Goal: Transaction & Acquisition: Purchase product/service

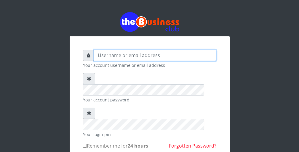
type input "wergbac8"
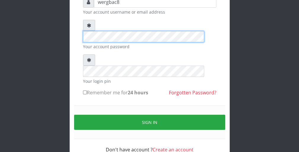
scroll to position [54, 0]
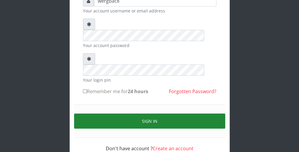
click at [195, 114] on button "Sign in" at bounding box center [149, 121] width 151 height 15
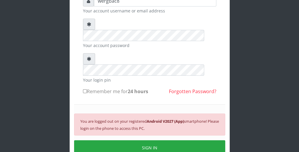
click at [178, 61] on form "wergbac8 Your account username or email address Your account password Your logi…" at bounding box center [149, 86] width 133 height 183
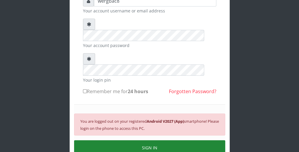
click at [138, 140] on button "SIGN IN" at bounding box center [149, 147] width 151 height 15
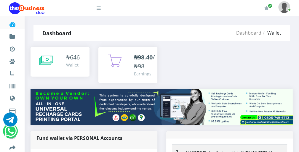
click at [107, 59] on div "₦98.40 /₦98 Earnings" at bounding box center [127, 65] width 47 height 24
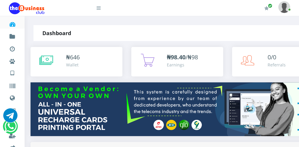
click at [45, 60] on icon at bounding box center [46, 60] width 14 height 15
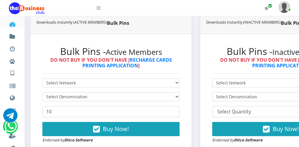
scroll to position [154, 0]
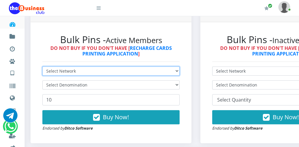
click at [149, 70] on select "Select Network MTN Globacom 9Mobile Airtel" at bounding box center [110, 71] width 137 height 9
select select "MTN"
click at [42, 67] on select "Select Network MTN Globacom 9Mobile Airtel" at bounding box center [110, 71] width 137 height 9
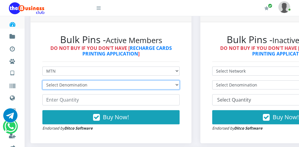
click at [120, 87] on select "Select Denomination MTN NGN100 - ₦96.99 MTN NGN200 - ₦193.98 MTN NGN400 - ₦387.…" at bounding box center [110, 84] width 137 height 9
select select "96.99-100"
click at [42, 80] on select "Select Denomination MTN NGN100 - ₦96.99 MTN NGN200 - ₦193.98 MTN NGN400 - ₦387.…" at bounding box center [110, 84] width 137 height 9
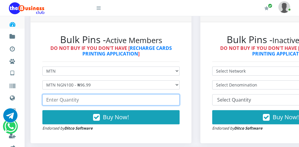
click at [99, 103] on input "number" at bounding box center [110, 99] width 137 height 11
type input "200"
click at [174, 99] on input "200" at bounding box center [110, 99] width 137 height 11
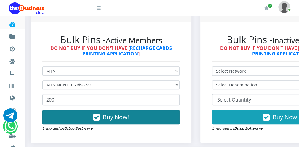
click at [162, 115] on button "Buy Now!" at bounding box center [110, 117] width 137 height 14
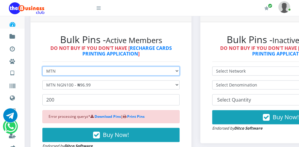
click at [109, 70] on select "Select Network MTN Globacom 9Mobile Airtel" at bounding box center [110, 71] width 137 height 9
select select "Glo"
click at [42, 67] on select "Select Network MTN Globacom 9Mobile Airtel" at bounding box center [110, 71] width 137 height 9
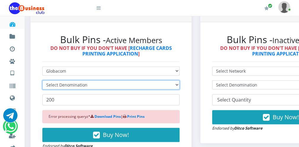
click at [83, 85] on select "Select Denomination" at bounding box center [110, 84] width 137 height 9
click at [80, 87] on select "Select Denomination" at bounding box center [110, 84] width 137 height 9
click at [96, 85] on select "Select Denomination" at bounding box center [110, 84] width 137 height 9
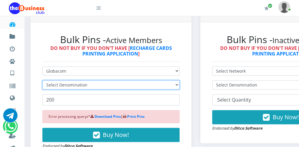
click at [96, 85] on select "Select Denomination" at bounding box center [110, 84] width 137 height 9
click at [178, 87] on select "Select Denomination" at bounding box center [110, 84] width 137 height 9
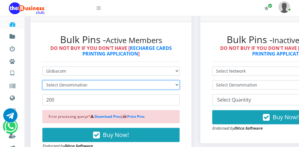
click at [178, 87] on select "Select Denomination" at bounding box center [110, 84] width 137 height 9
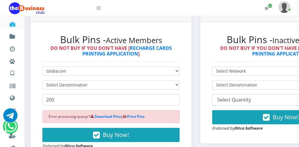
click at [99, 9] on icon at bounding box center [98, 8] width 4 height 5
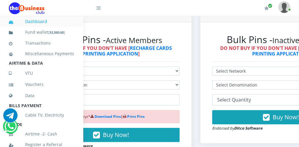
scroll to position [129, 0]
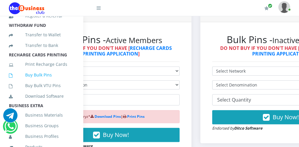
click at [53, 81] on link "Buy Bulk Pins" at bounding box center [41, 75] width 65 height 14
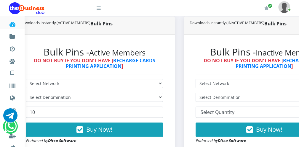
scroll to position [141, 11]
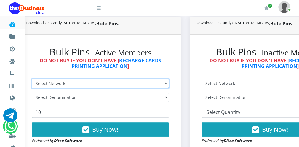
click at [76, 85] on select "Select Network MTN Globacom 9Mobile Airtel" at bounding box center [100, 83] width 137 height 9
select select "Glo"
click at [32, 79] on select "Select Network MTN Globacom 9Mobile Airtel" at bounding box center [100, 83] width 137 height 9
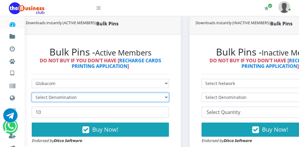
click at [64, 96] on select "Select Denomination" at bounding box center [100, 97] width 137 height 9
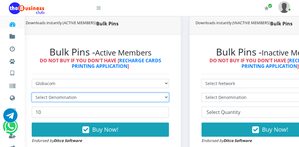
click at [64, 96] on select "Select Denomination" at bounding box center [100, 97] width 137 height 9
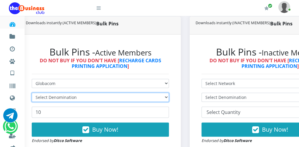
click at [64, 96] on select "Select Denomination" at bounding box center [100, 97] width 137 height 9
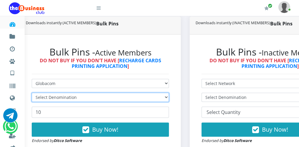
click at [64, 96] on select "Select Denomination" at bounding box center [100, 97] width 137 height 9
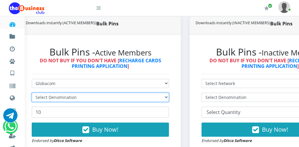
click at [64, 96] on select "Select Denomination" at bounding box center [100, 97] width 137 height 9
click at [64, 97] on select "Select Denomination" at bounding box center [100, 97] width 137 height 9
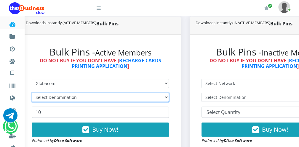
click at [64, 97] on select "Select Denomination" at bounding box center [100, 97] width 137 height 9
drag, startPoint x: 64, startPoint y: 97, endPoint x: 105, endPoint y: 100, distance: 40.9
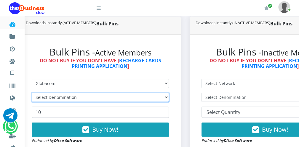
click at [105, 100] on select "Select Denomination" at bounding box center [100, 97] width 137 height 9
click at [169, 96] on select "Select Denomination" at bounding box center [100, 97] width 137 height 9
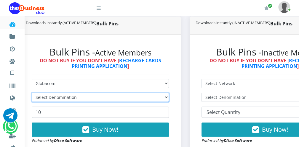
click at [169, 96] on select "Select Denomination" at bounding box center [100, 97] width 137 height 9
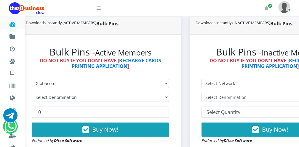
click at [99, 10] on icon at bounding box center [98, 8] width 4 height 5
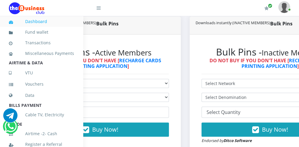
click at [99, 10] on icon at bounding box center [98, 8] width 4 height 5
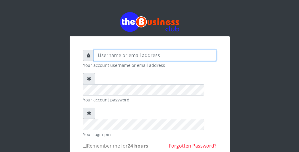
type input "wergbac8"
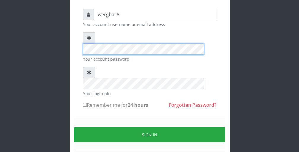
scroll to position [47, 0]
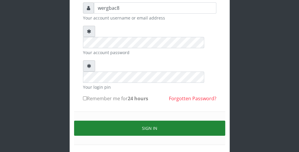
click at [176, 121] on button "Sign in" at bounding box center [149, 128] width 151 height 15
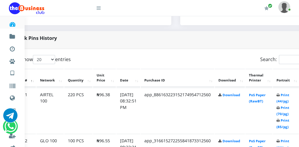
scroll to position [272, 24]
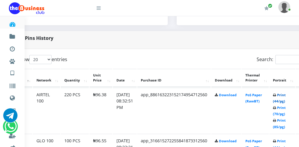
click at [280, 101] on link "Print (44/pg)" at bounding box center [278, 98] width 13 height 11
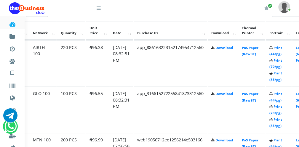
scroll to position [320, 22]
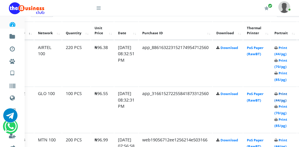
click at [281, 101] on link "Print (44/pg)" at bounding box center [280, 97] width 13 height 11
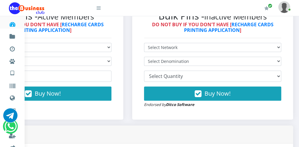
scroll to position [166, 70]
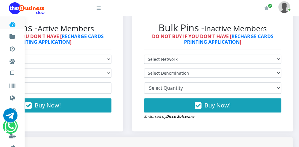
click at [97, 9] on icon at bounding box center [98, 8] width 4 height 5
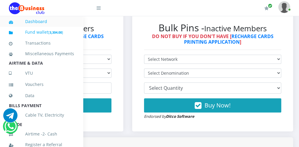
click at [66, 30] on link "Fund wallet [ 3,304.00 ]" at bounding box center [41, 32] width 65 height 14
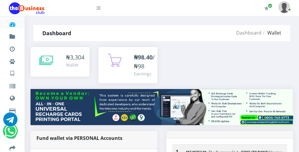
click at [108, 59] on icon at bounding box center [114, 60] width 15 height 15
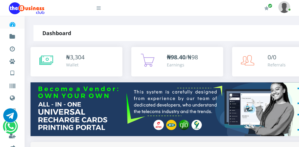
click at [103, 59] on div "₦ 3,304 Wallet" at bounding box center [91, 60] width 50 height 15
click at [46, 59] on icon at bounding box center [46, 60] width 14 height 15
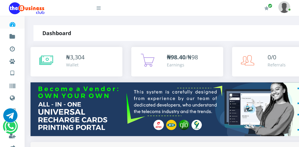
click at [46, 59] on icon at bounding box center [46, 60] width 14 height 15
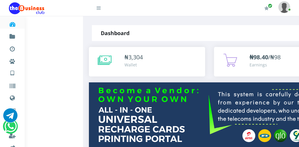
click at [98, 10] on icon at bounding box center [98, 8] width 4 height 5
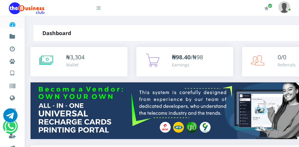
click at [99, 10] on icon at bounding box center [98, 8] width 4 height 5
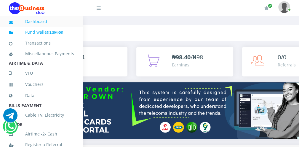
click at [65, 31] on link "Fund wallet [ 3,304.00 ]" at bounding box center [41, 32] width 65 height 14
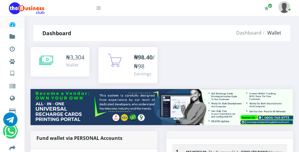
click at [122, 81] on div "₦98.40 /₦98 Earnings" at bounding box center [127, 65] width 59 height 36
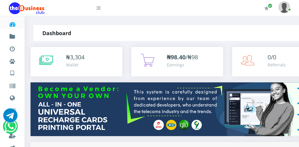
click at [108, 63] on div "₦ 3,304 Wallet" at bounding box center [91, 60] width 50 height 15
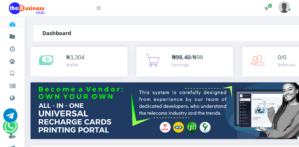
click at [45, 57] on icon at bounding box center [46, 60] width 14 height 15
click at [100, 9] on icon at bounding box center [98, 8] width 4 height 5
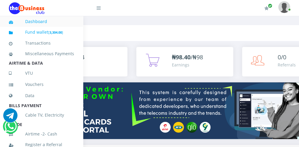
click at [62, 32] on b "3,304.00" at bounding box center [55, 32] width 12 height 4
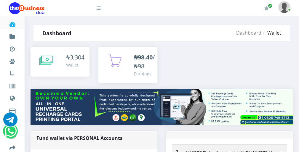
click at [51, 57] on icon at bounding box center [46, 60] width 14 height 15
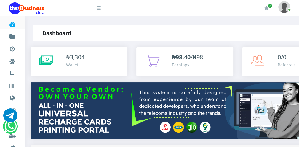
click at [99, 9] on icon at bounding box center [98, 8] width 4 height 5
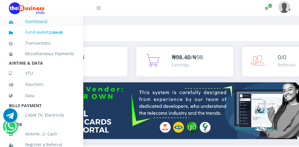
click at [63, 31] on small "[ 3,304.00 ]" at bounding box center [55, 32] width 15 height 4
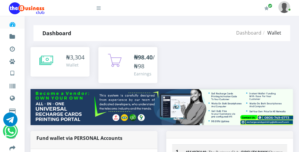
click at [49, 59] on icon at bounding box center [46, 60] width 14 height 15
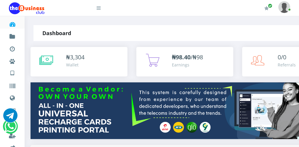
click at [49, 59] on icon at bounding box center [46, 60] width 14 height 15
click at [99, 9] on icon at bounding box center [98, 8] width 4 height 5
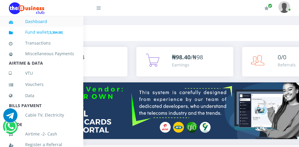
click at [51, 31] on b "3,304.00" at bounding box center [55, 32] width 12 height 4
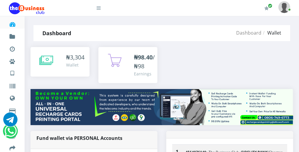
click at [51, 58] on icon at bounding box center [46, 60] width 14 height 15
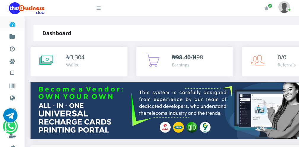
click at [49, 59] on icon at bounding box center [46, 60] width 14 height 15
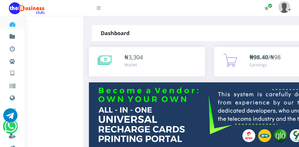
click at [102, 56] on icon at bounding box center [105, 60] width 14 height 15
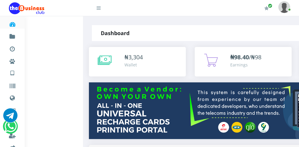
click at [103, 56] on icon at bounding box center [105, 60] width 14 height 15
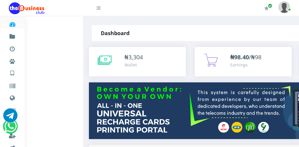
click at [103, 56] on icon at bounding box center [105, 60] width 14 height 15
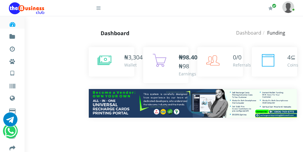
click at [103, 56] on icon at bounding box center [105, 60] width 14 height 15
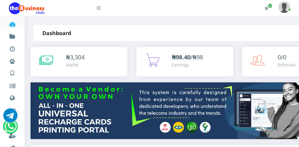
click at [51, 61] on icon at bounding box center [46, 60] width 14 height 15
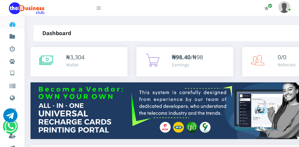
drag, startPoint x: 0, startPoint y: 0, endPoint x: 51, endPoint y: 61, distance: 79.4
click at [51, 61] on icon at bounding box center [46, 60] width 14 height 15
